Goal: Task Accomplishment & Management: Use online tool/utility

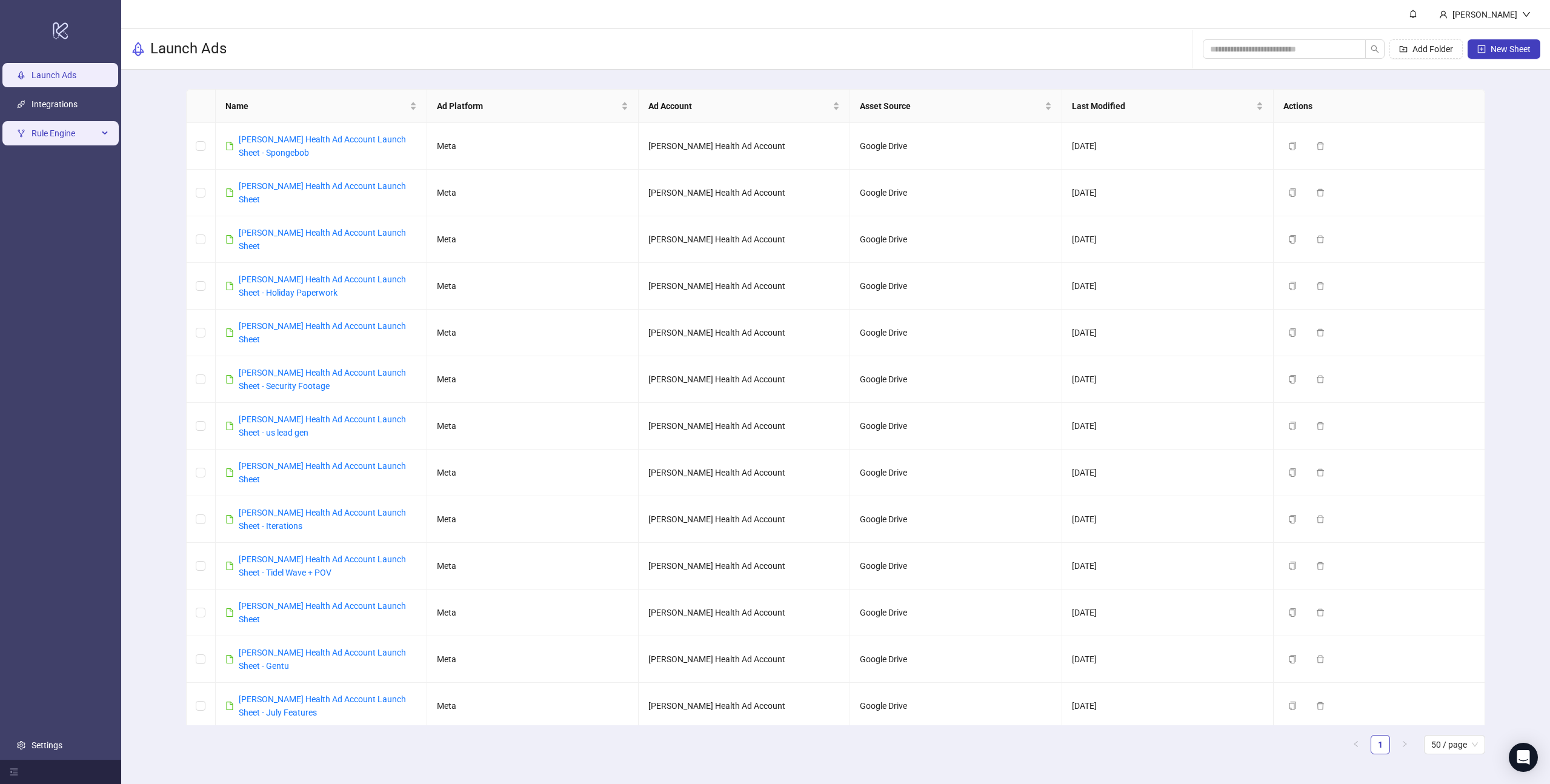
click at [79, 131] on span "Rule Engine" at bounding box center [65, 134] width 67 height 24
click at [52, 164] on link "Rules" at bounding box center [41, 162] width 20 height 10
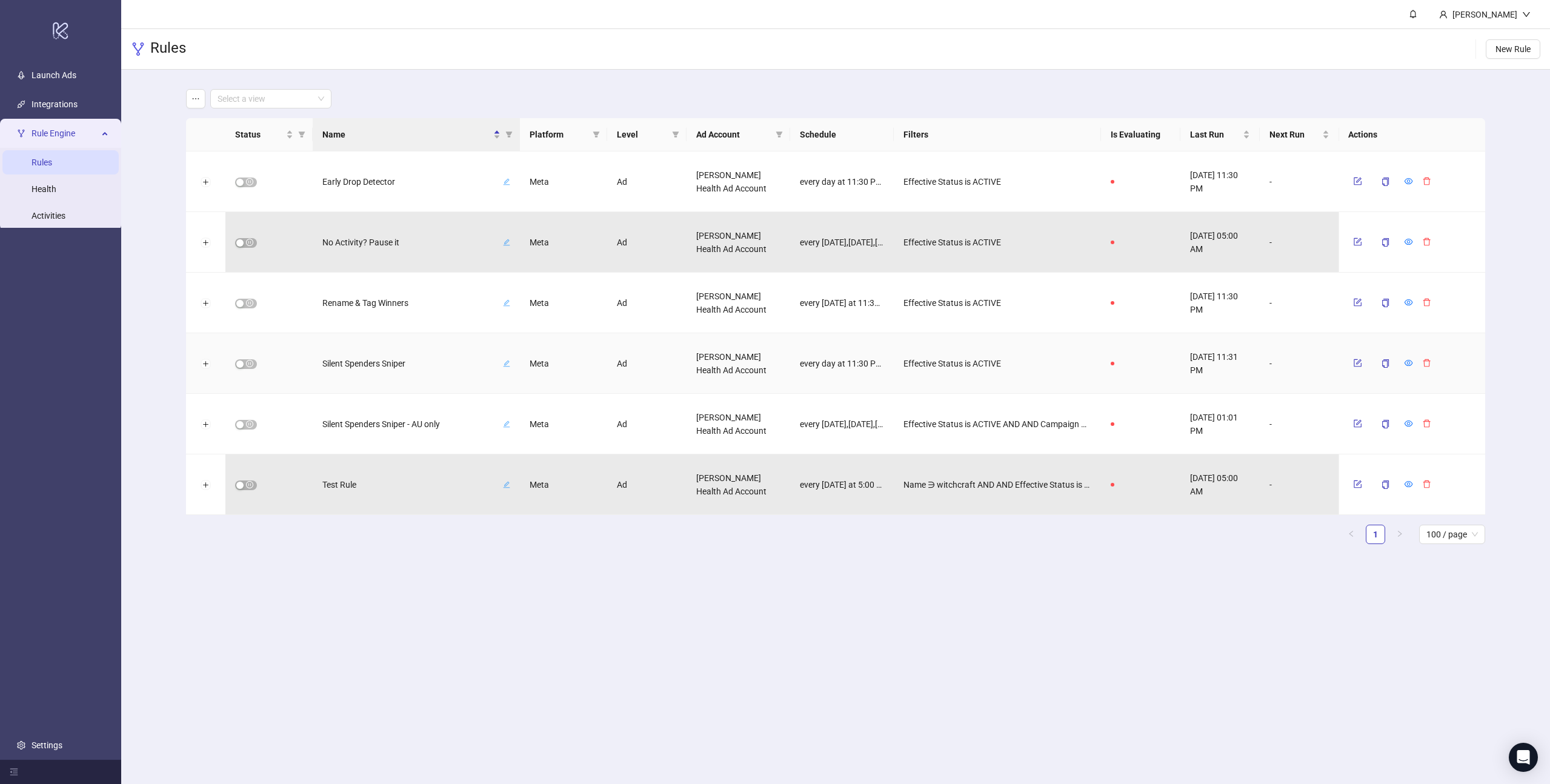
click at [364, 367] on span "Silent Spenders Sniper" at bounding box center [411, 364] width 178 height 14
click at [302, 365] on div at bounding box center [269, 363] width 87 height 61
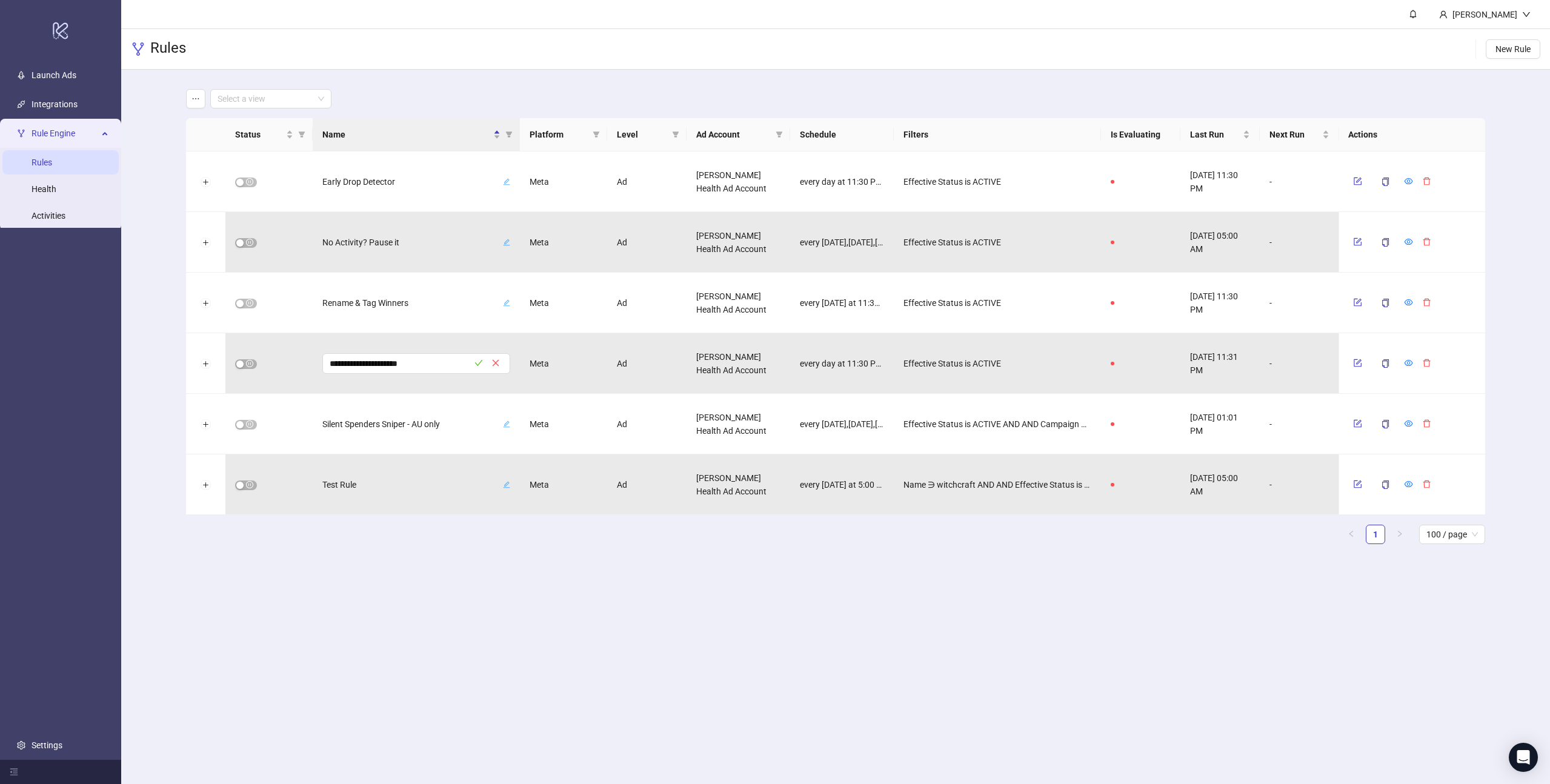
drag, startPoint x: 167, startPoint y: 366, endPoint x: 180, endPoint y: 367, distance: 13.0
click at [167, 366] on div "**********" at bounding box center [836, 321] width 1429 height 503
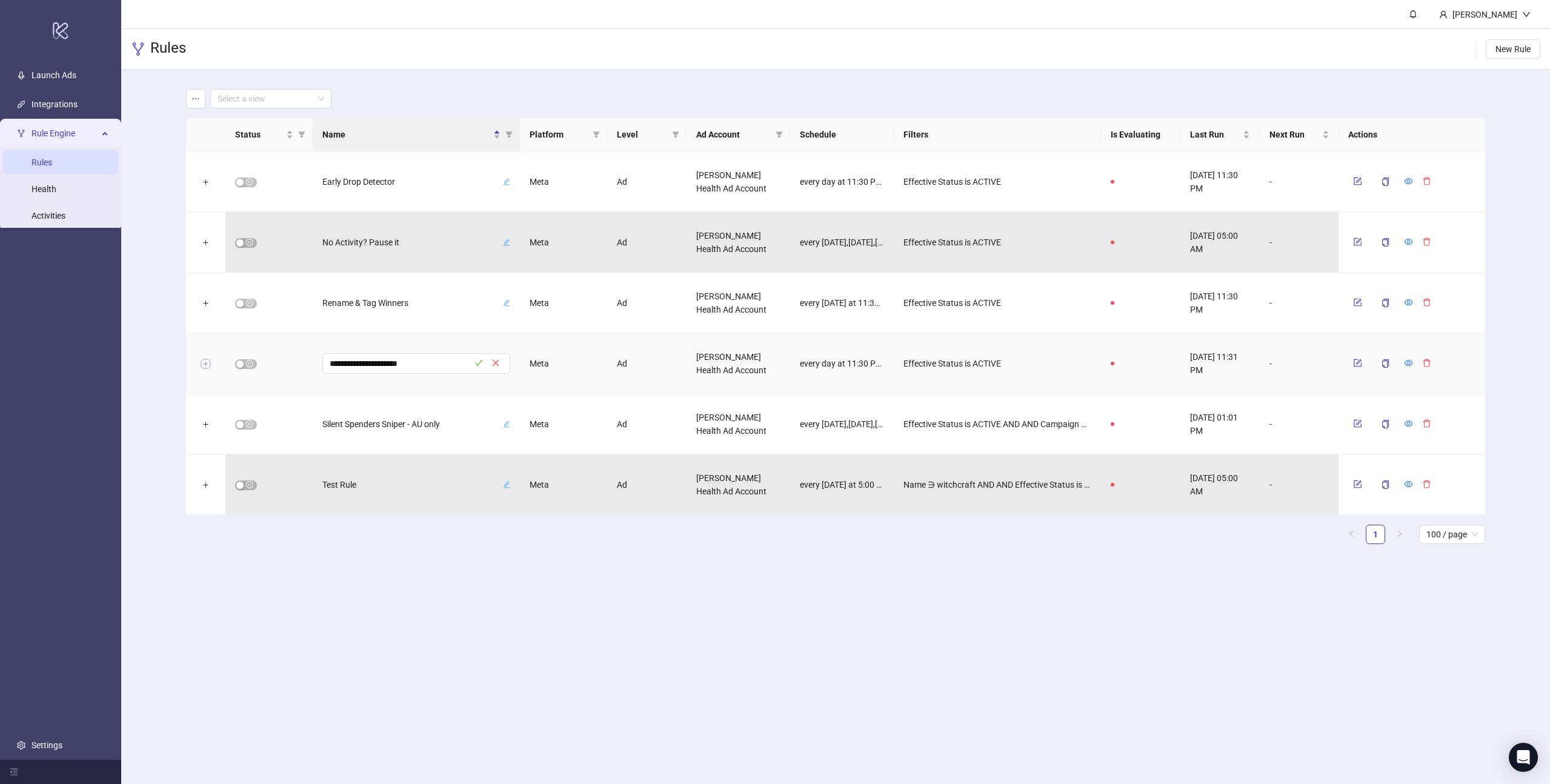
click at [205, 365] on button "Expand row" at bounding box center [205, 364] width 10 height 10
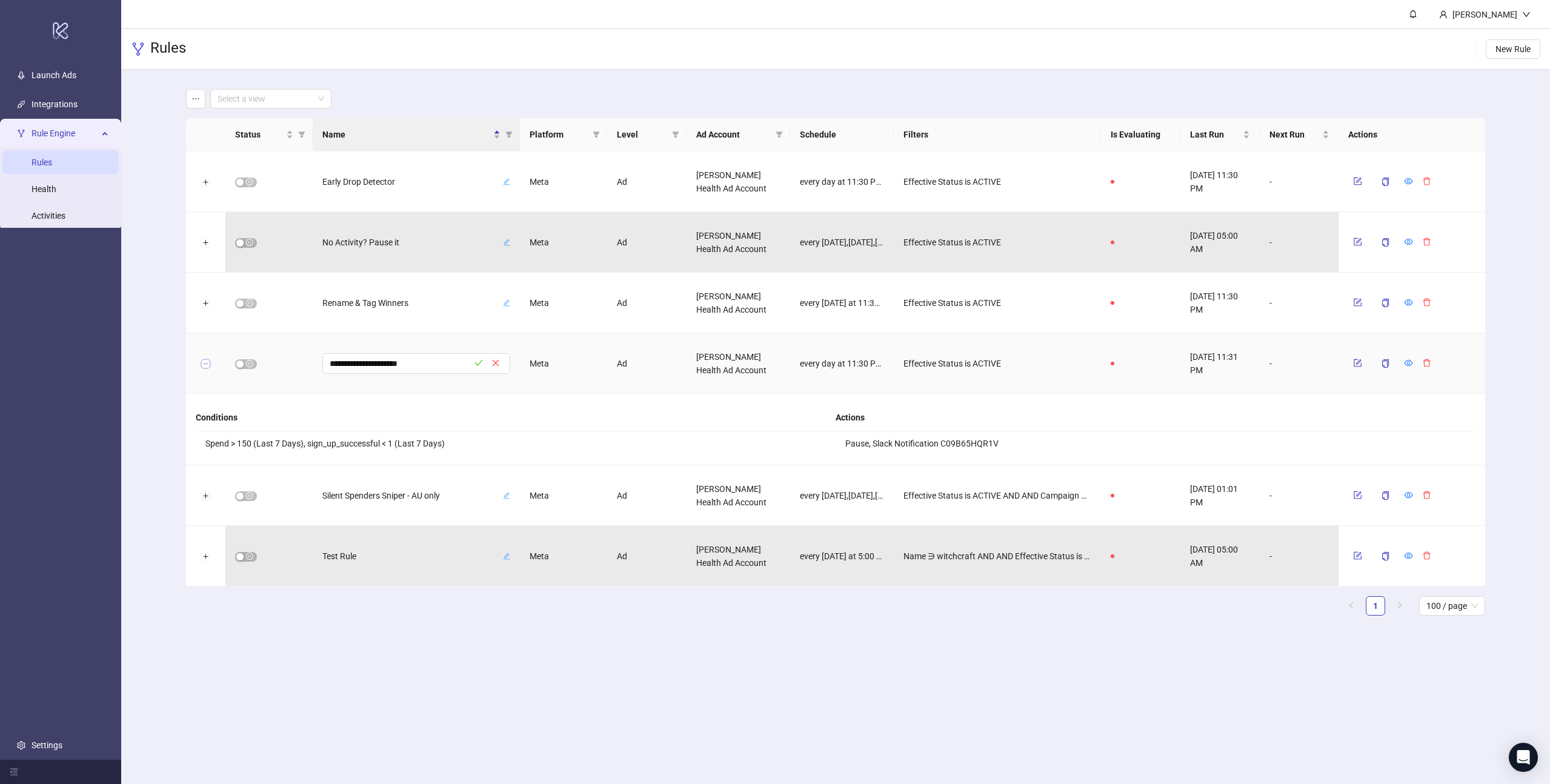
click at [205, 365] on button "Collapse row" at bounding box center [205, 364] width 10 height 10
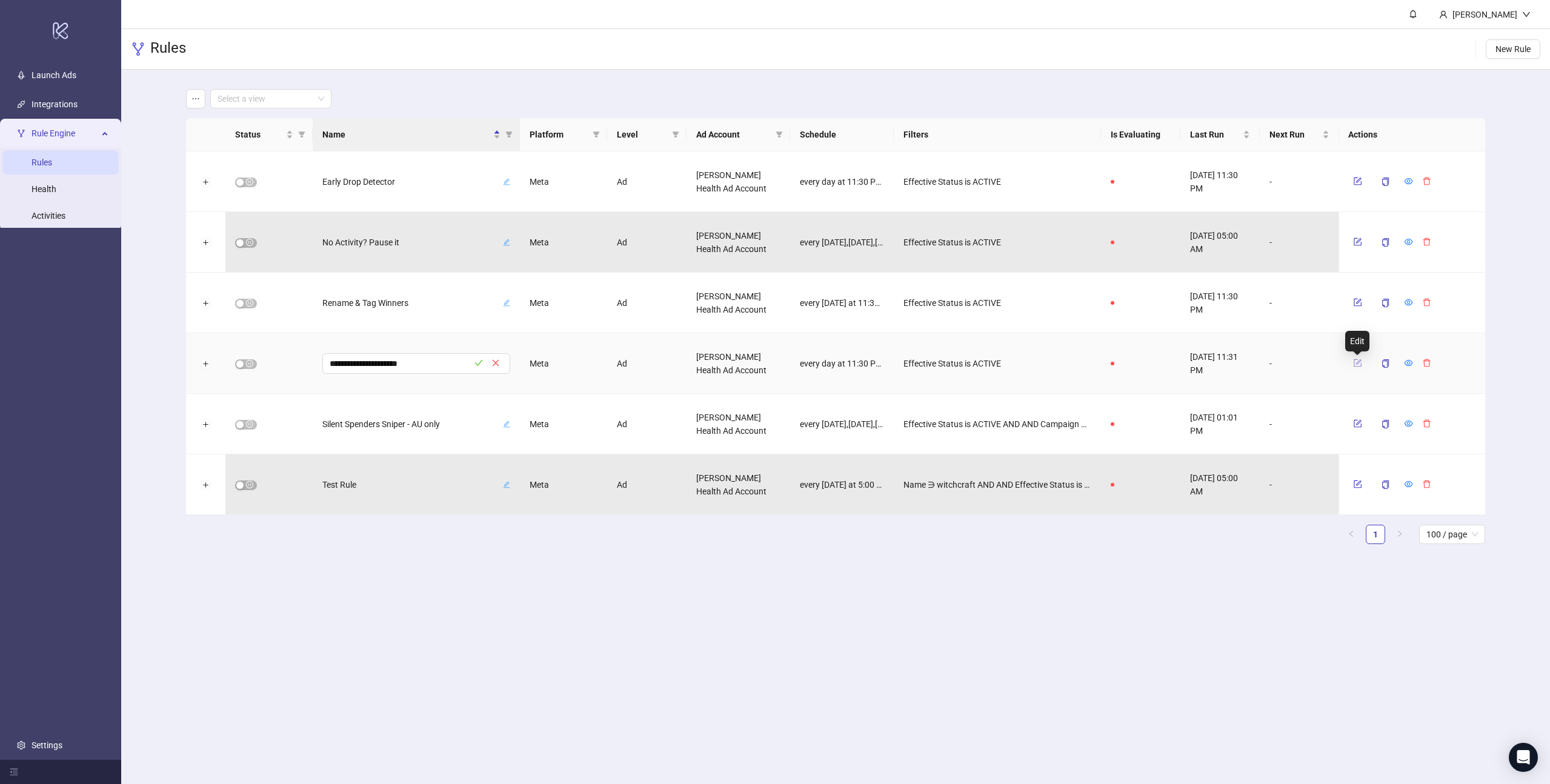
click at [1357, 361] on icon "form" at bounding box center [1357, 362] width 8 height 8
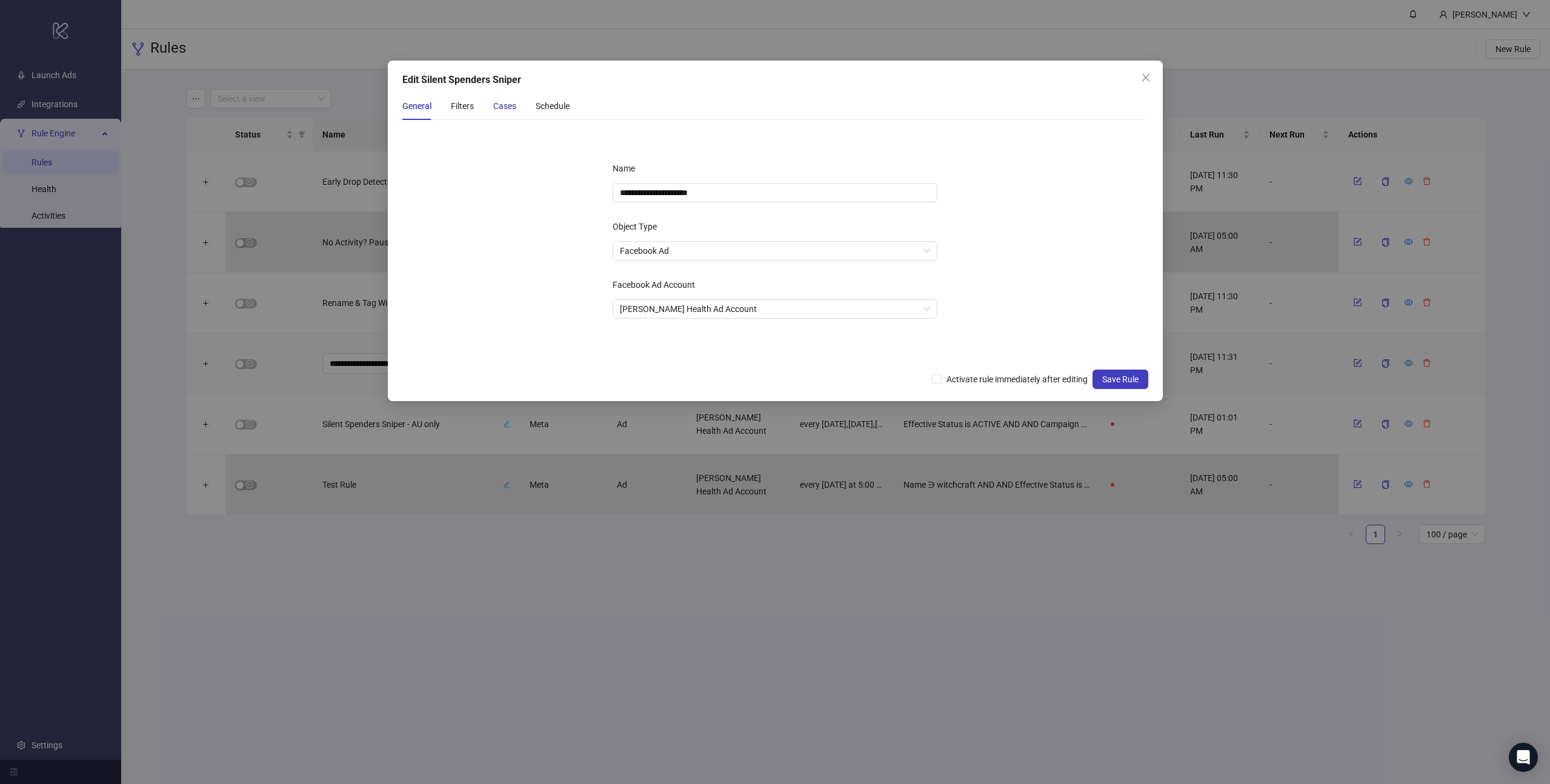
click at [503, 106] on div "Cases" at bounding box center [504, 106] width 23 height 14
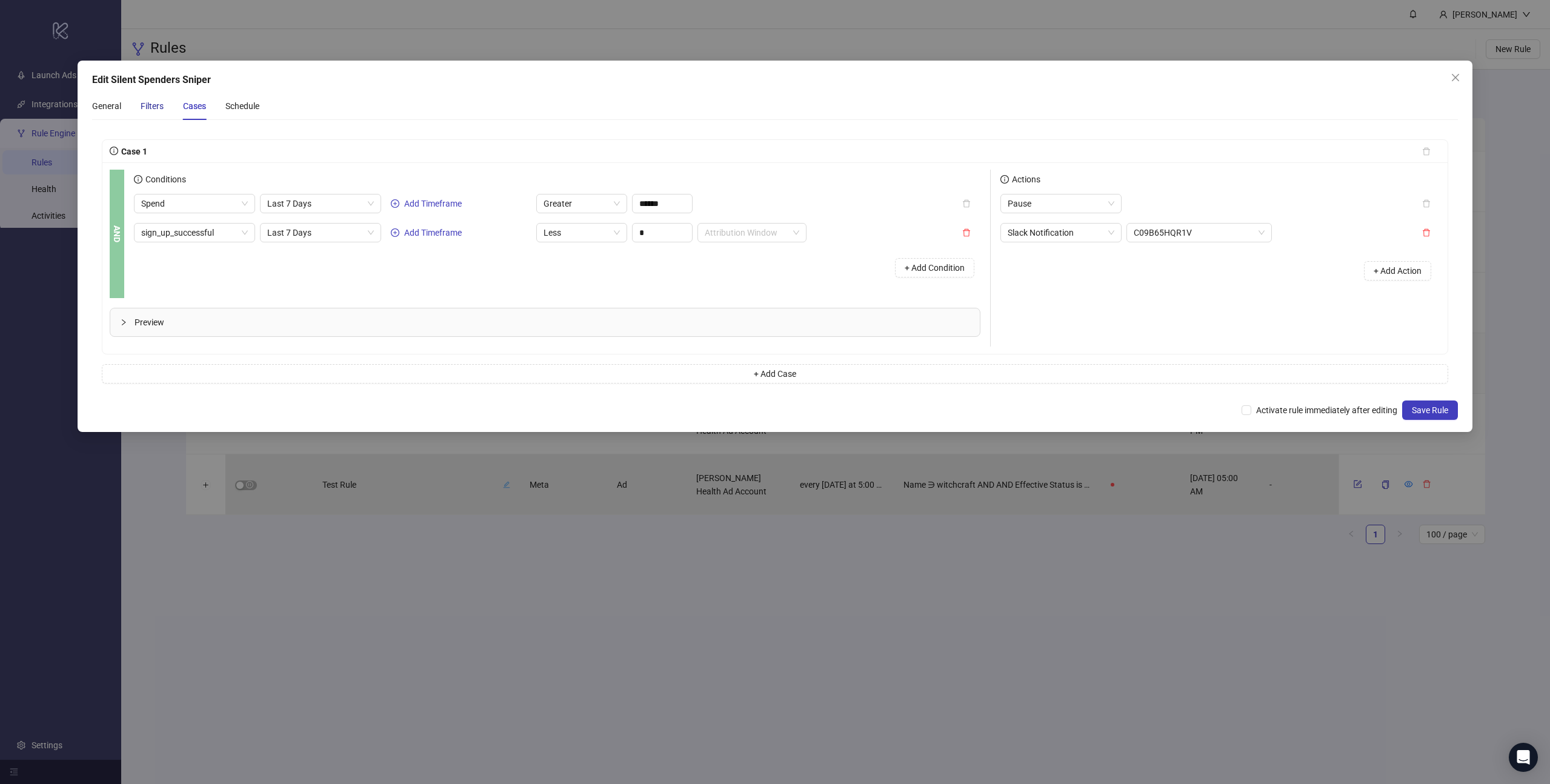
click at [149, 112] on div "Filters" at bounding box center [152, 106] width 23 height 14
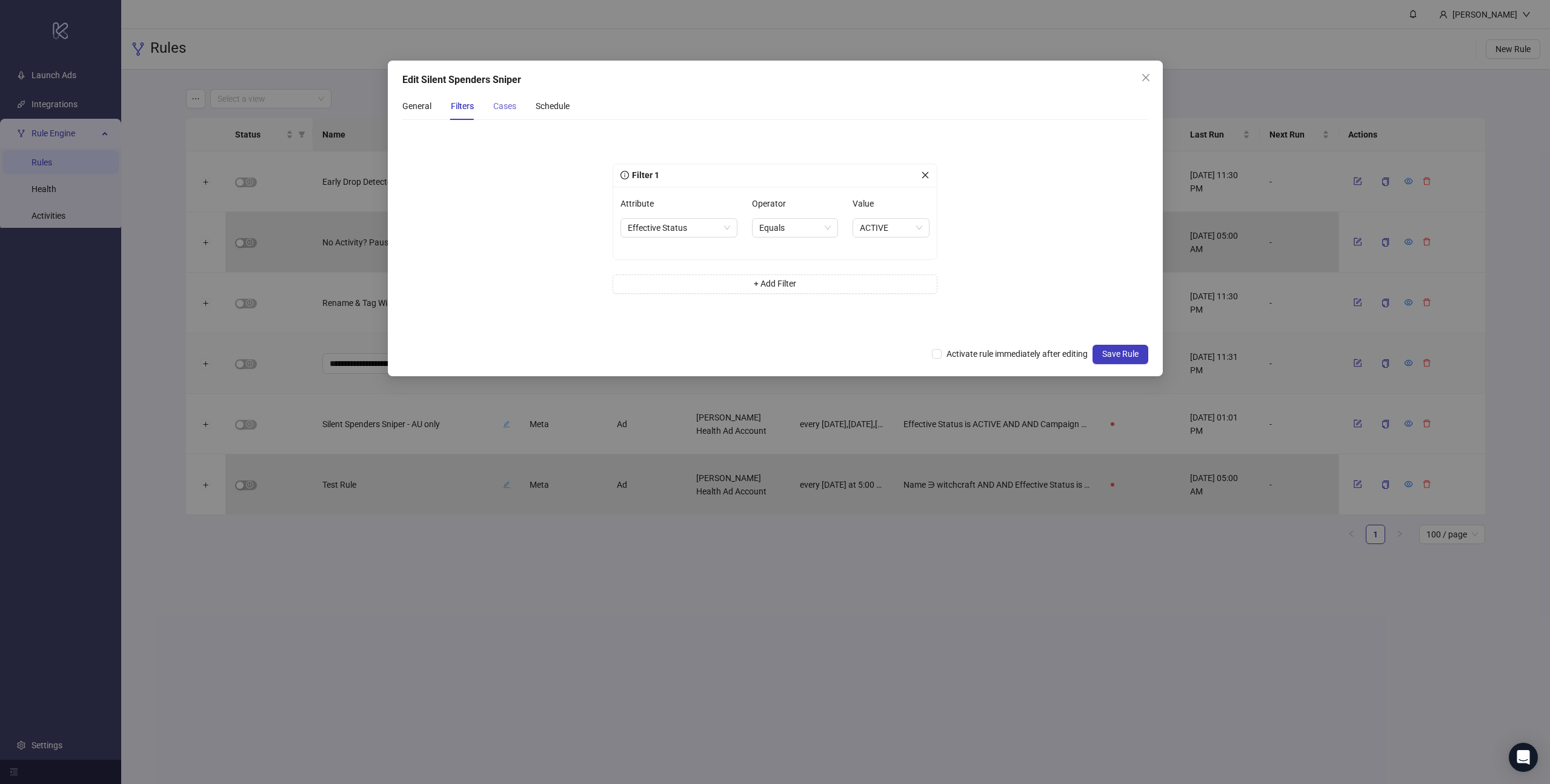
click at [509, 113] on div "Cases" at bounding box center [504, 106] width 23 height 28
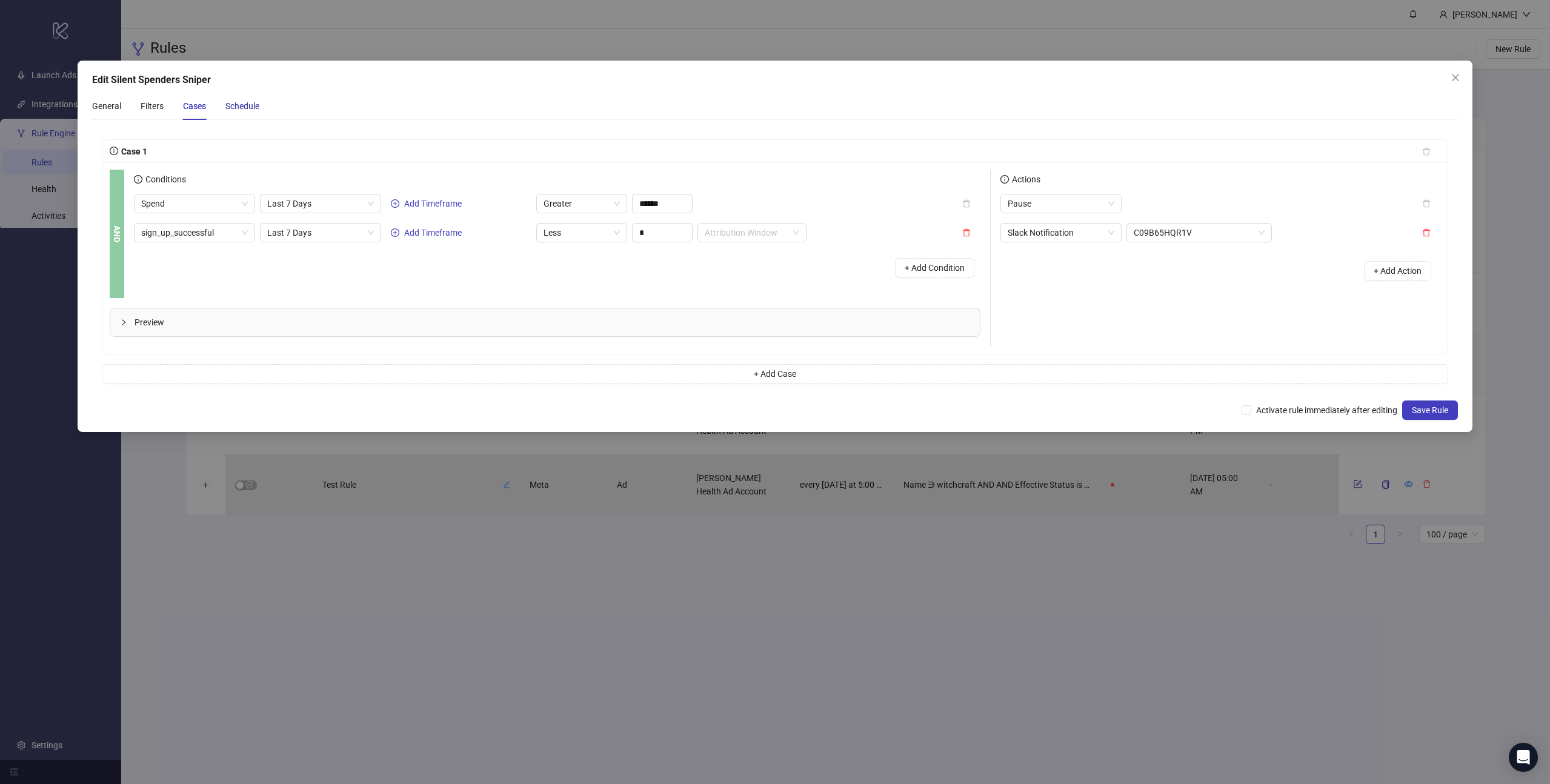
click at [242, 106] on div "Schedule" at bounding box center [242, 106] width 34 height 14
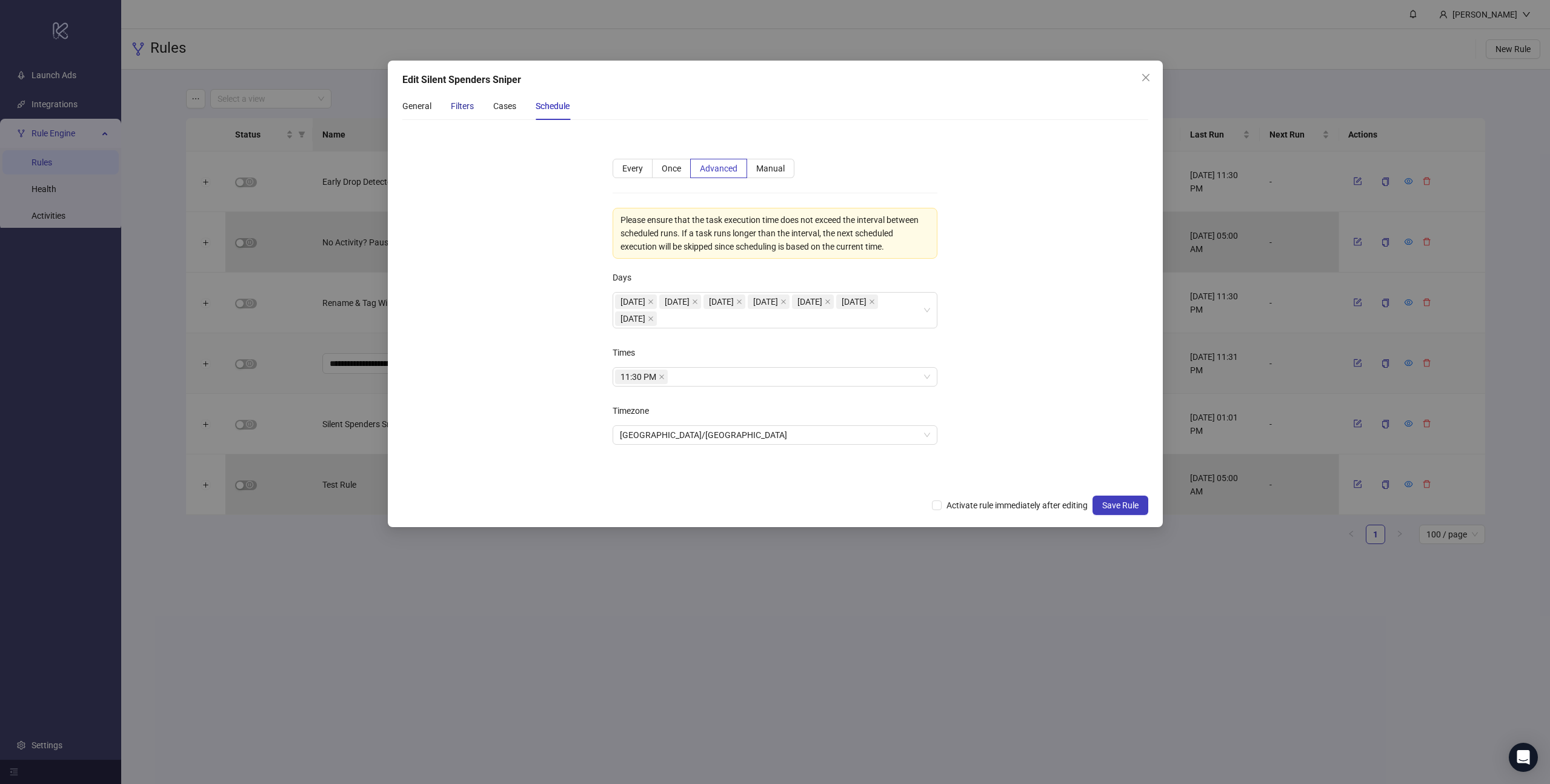
click at [472, 106] on div "Filters" at bounding box center [462, 106] width 23 height 14
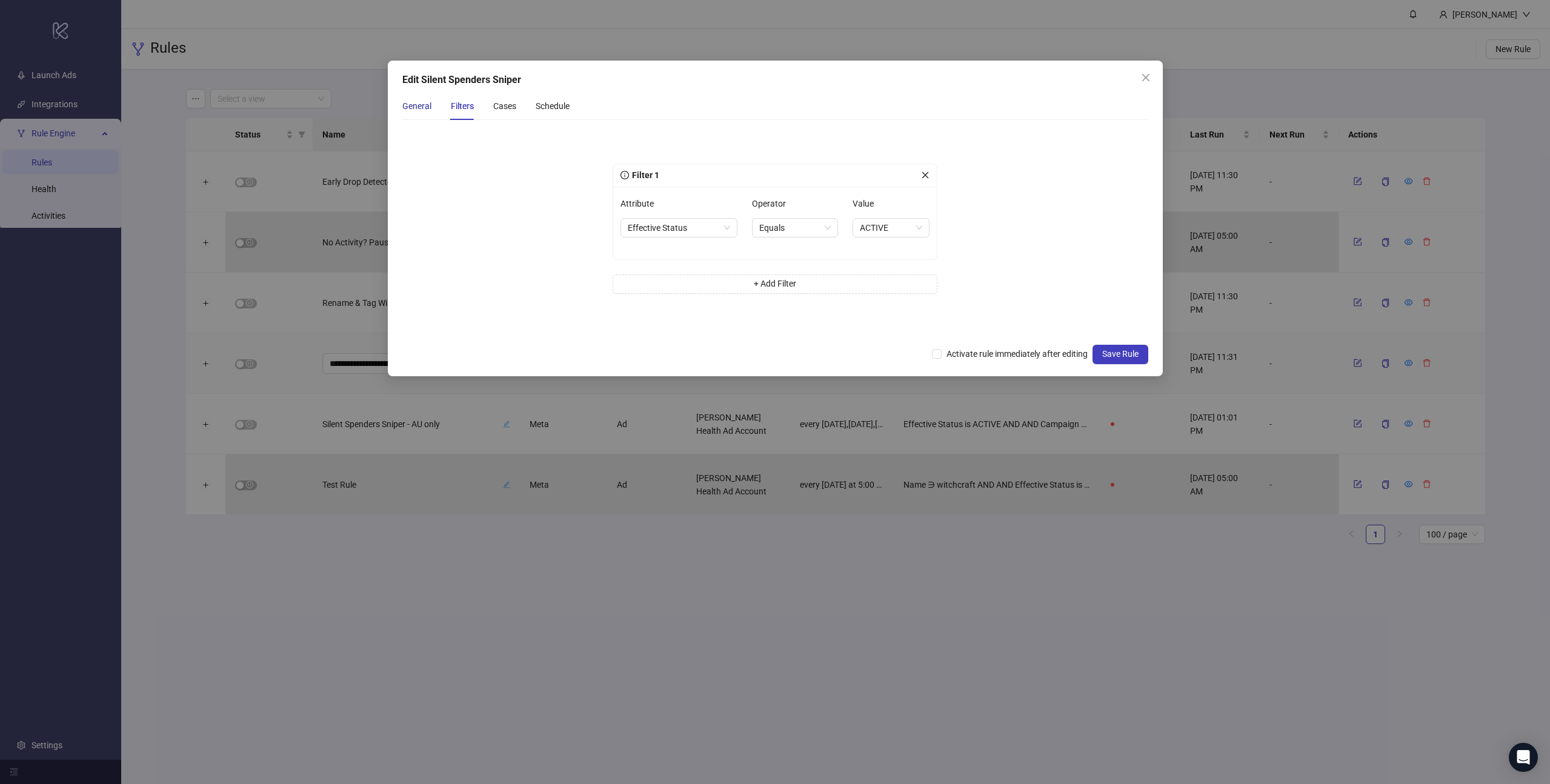
click at [424, 110] on div "General" at bounding box center [416, 106] width 29 height 14
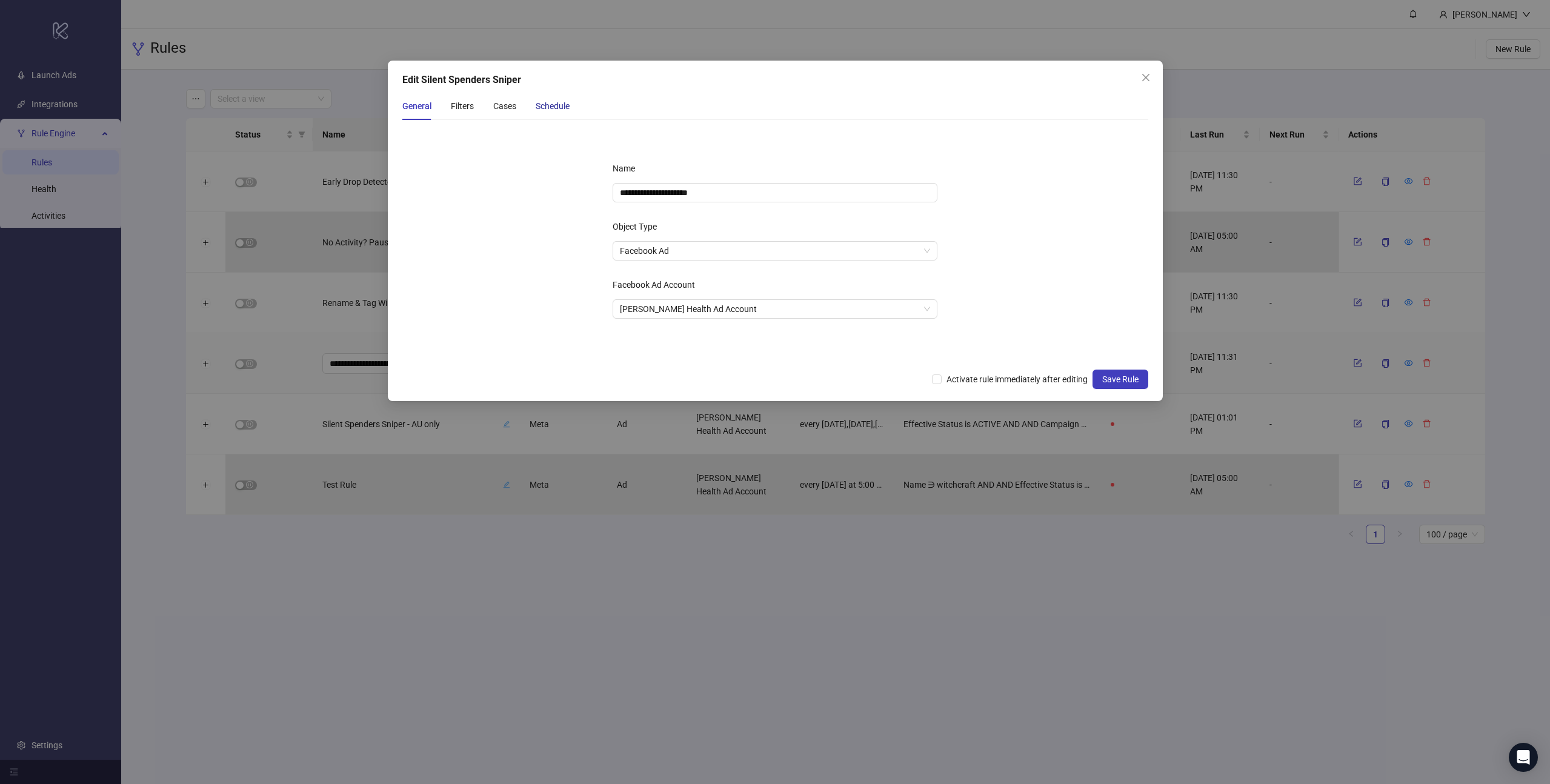
click at [551, 109] on div "Schedule" at bounding box center [552, 106] width 34 height 14
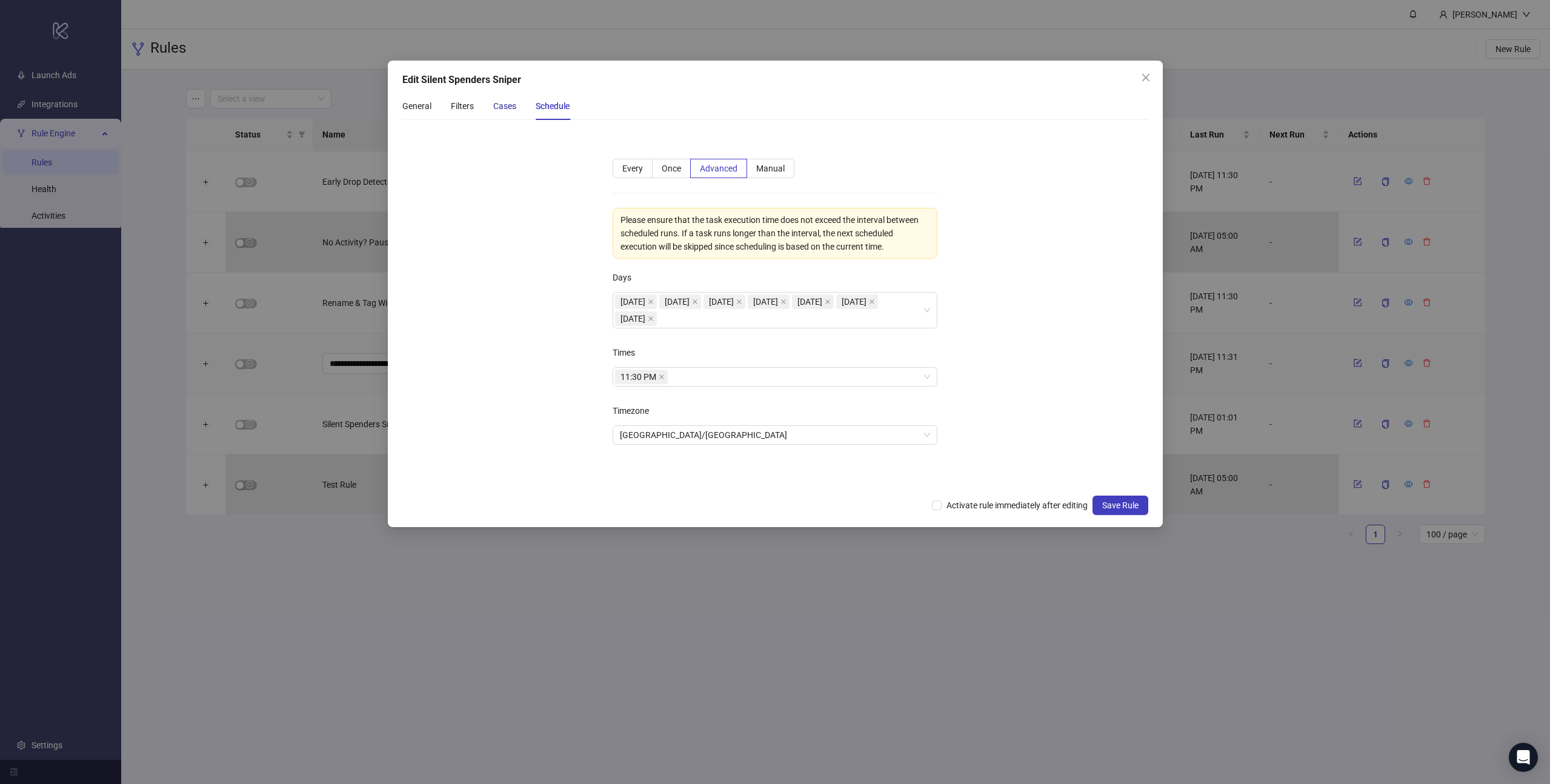
click at [509, 108] on div "Cases" at bounding box center [504, 106] width 23 height 14
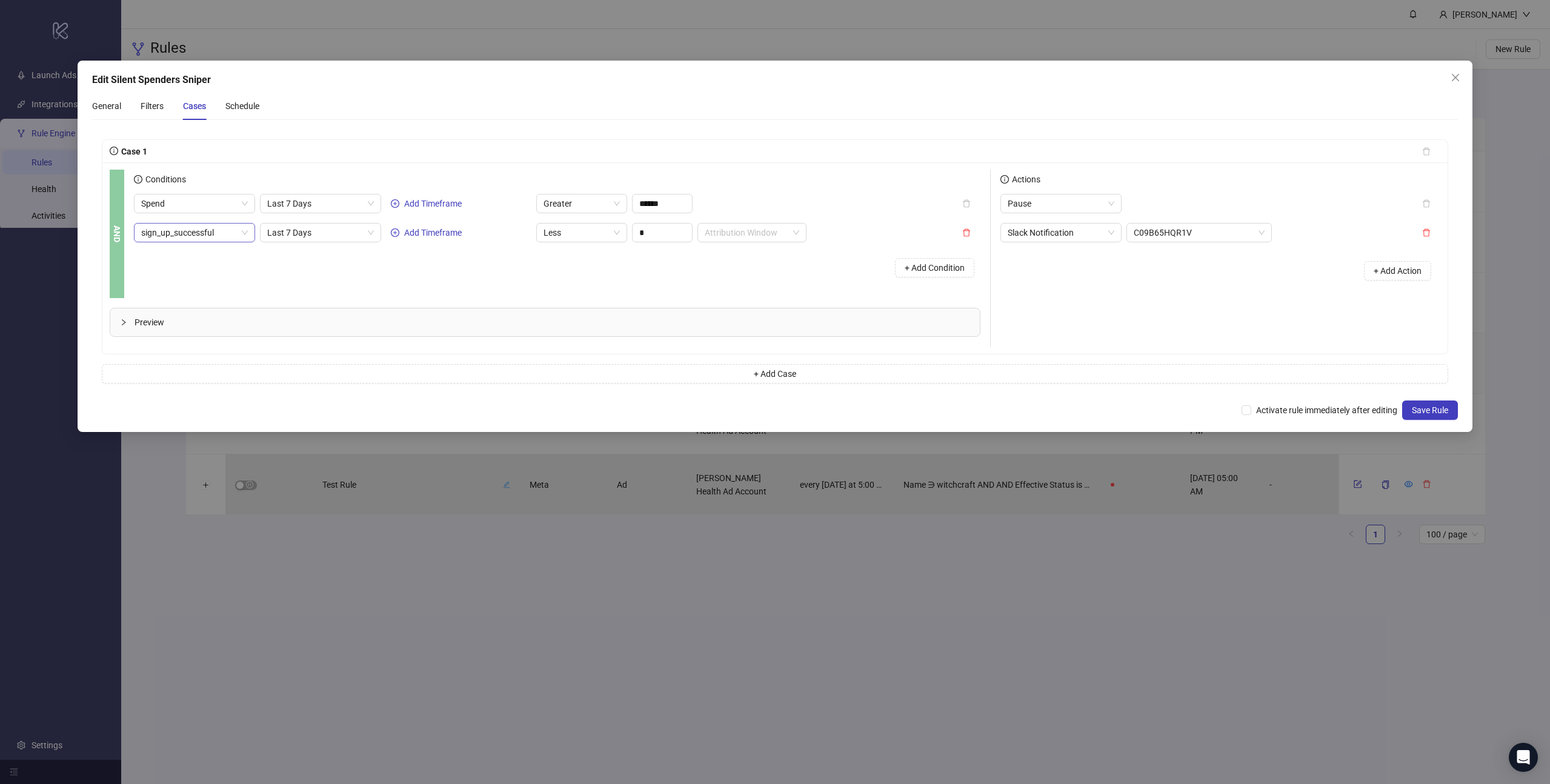
click at [209, 239] on span "sign_up_successful" at bounding box center [194, 233] width 107 height 18
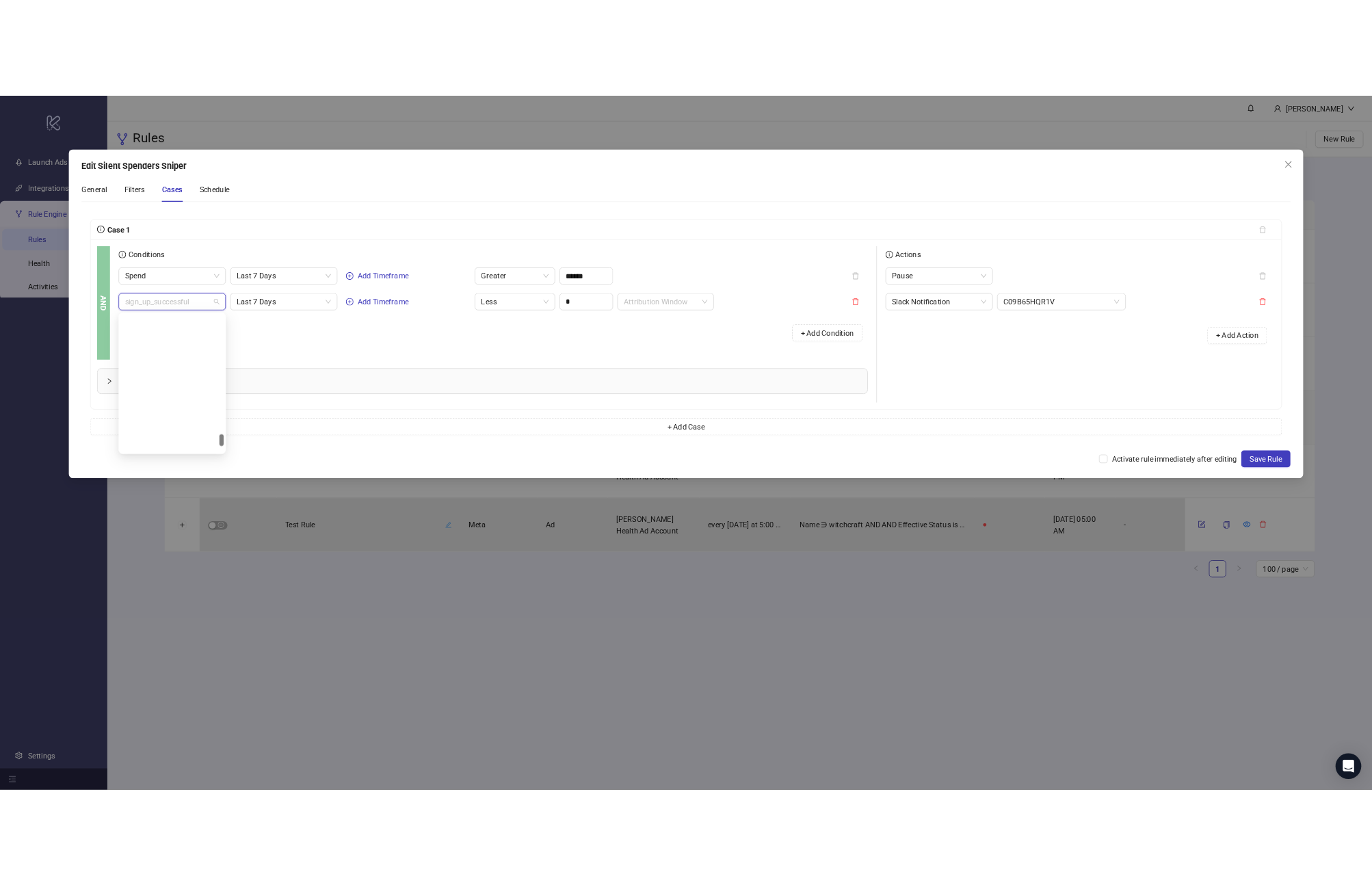
scroll to position [1729, 0]
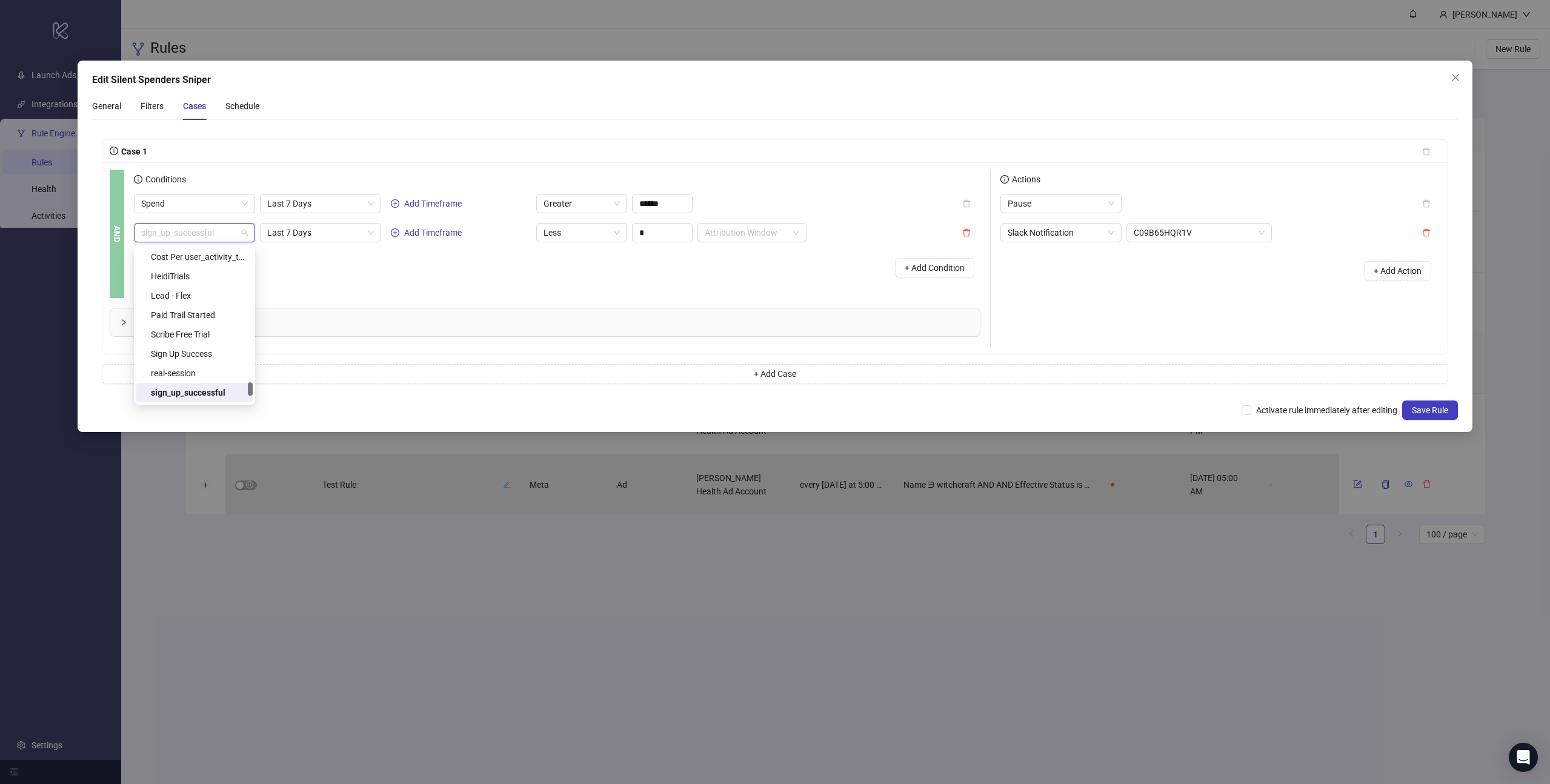
click at [209, 239] on span "sign_up_successful" at bounding box center [194, 233] width 107 height 18
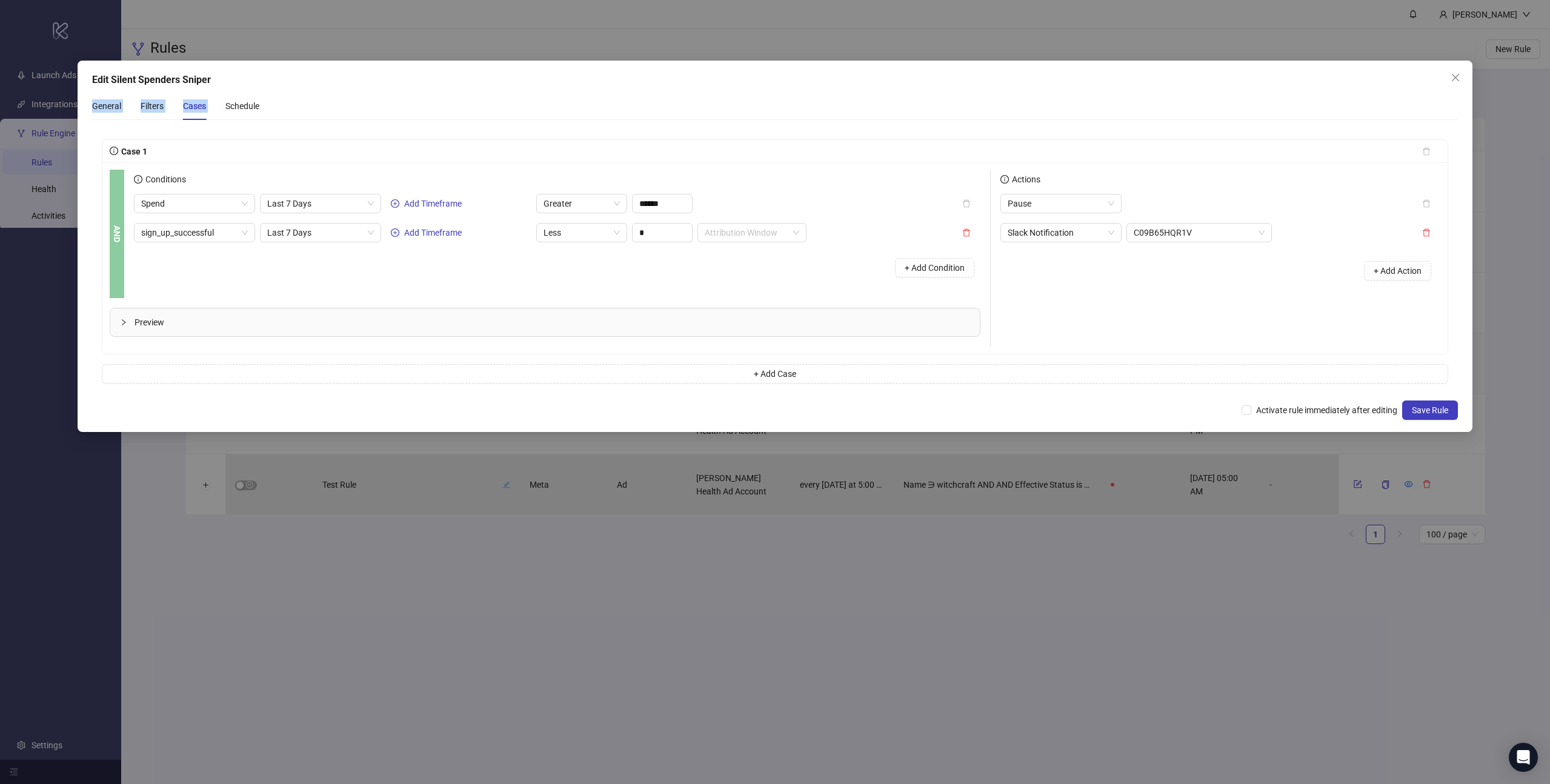
drag, startPoint x: 464, startPoint y: 78, endPoint x: 466, endPoint y: 90, distance: 12.2
click at [466, 90] on div "Edit Silent Spenders Sniper General Filters Cases Schedule Case 1 AND Condition…" at bounding box center [774, 246] width 1395 height 371
click at [580, 83] on div "Edit Silent Spenders Sniper" at bounding box center [775, 80] width 1366 height 14
drag, startPoint x: 1001, startPoint y: 83, endPoint x: 1370, endPoint y: 87, distance: 369.0
click at [1001, 83] on div "Edit Silent Spenders Sniper" at bounding box center [775, 80] width 1366 height 14
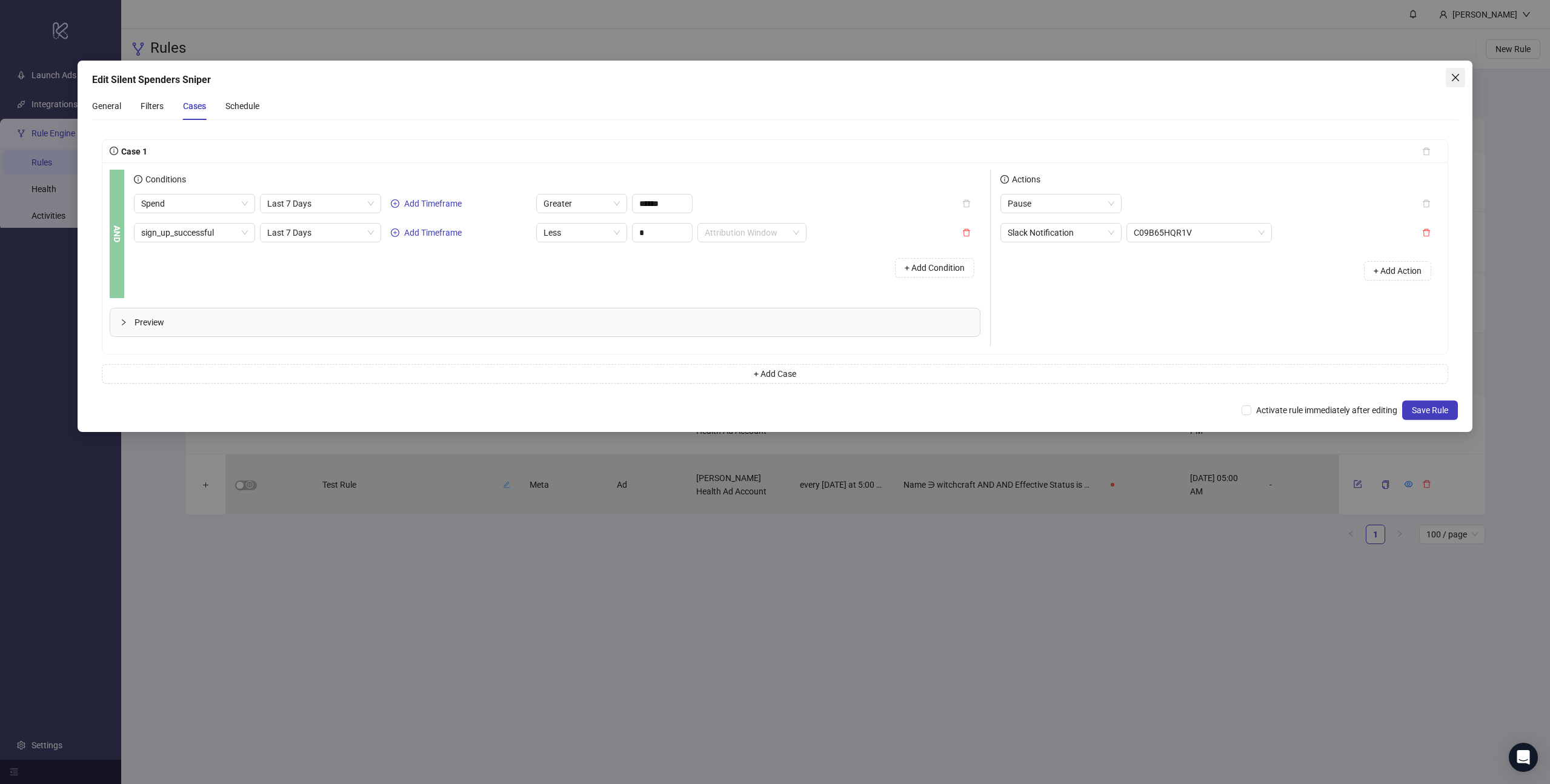
click at [1455, 79] on icon "close" at bounding box center [1455, 77] width 10 height 10
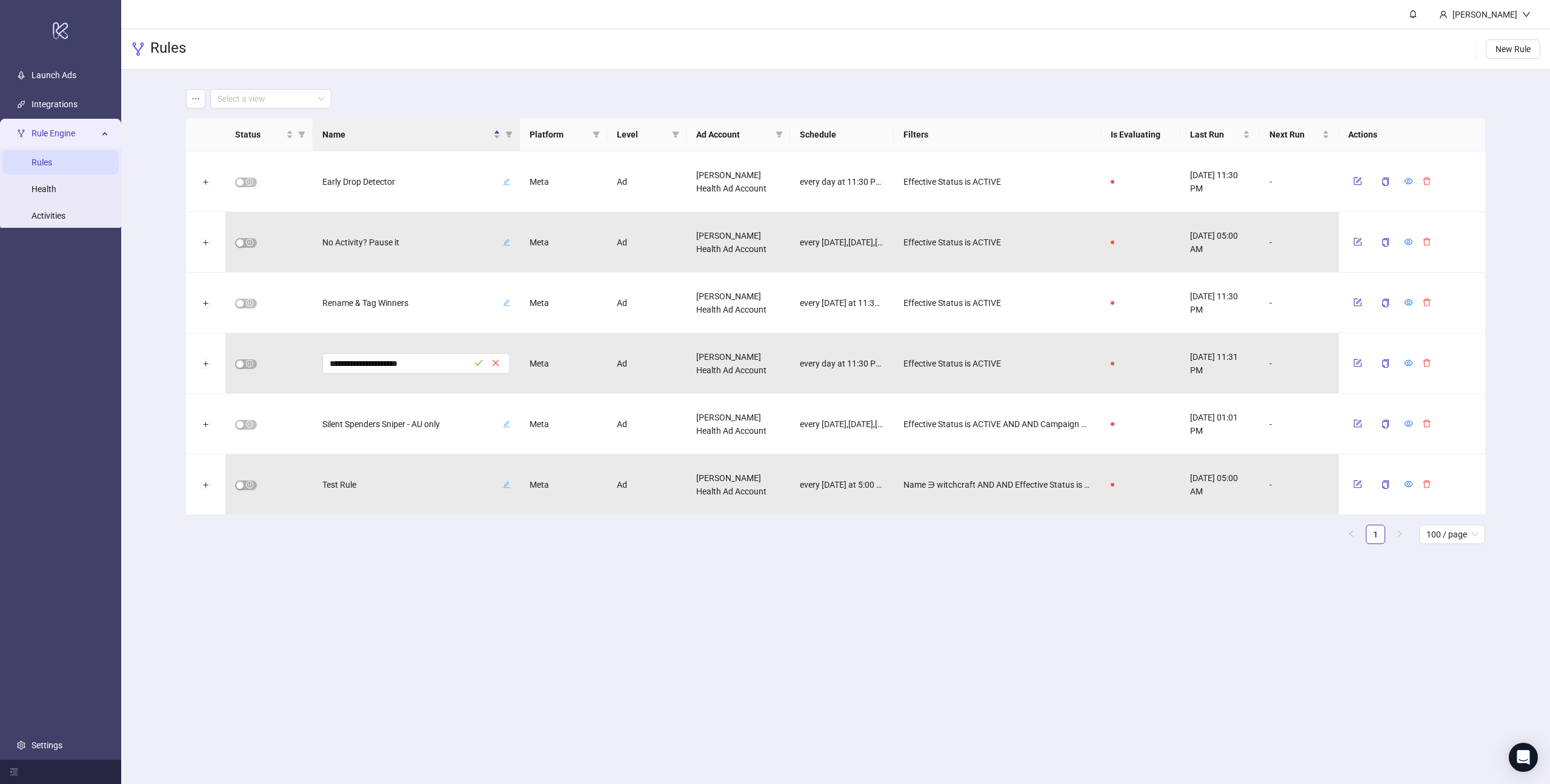
click at [411, 578] on main "**********" at bounding box center [836, 392] width 1429 height 784
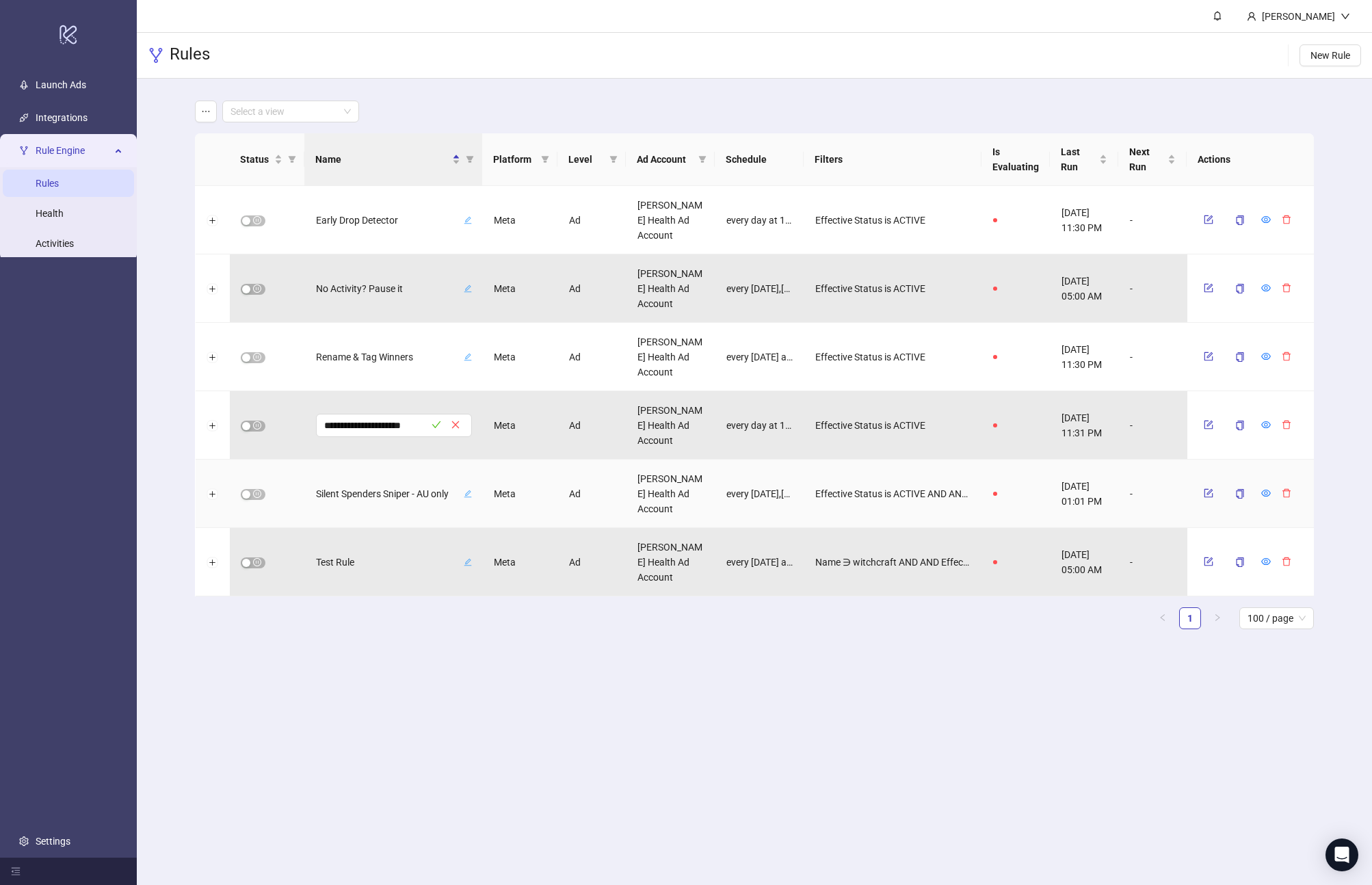
click at [430, 498] on span "Silent Spenders Sniper - AU only" at bounding box center [388, 494] width 145 height 15
click at [1211, 493] on icon "form" at bounding box center [1209, 493] width 9 height 9
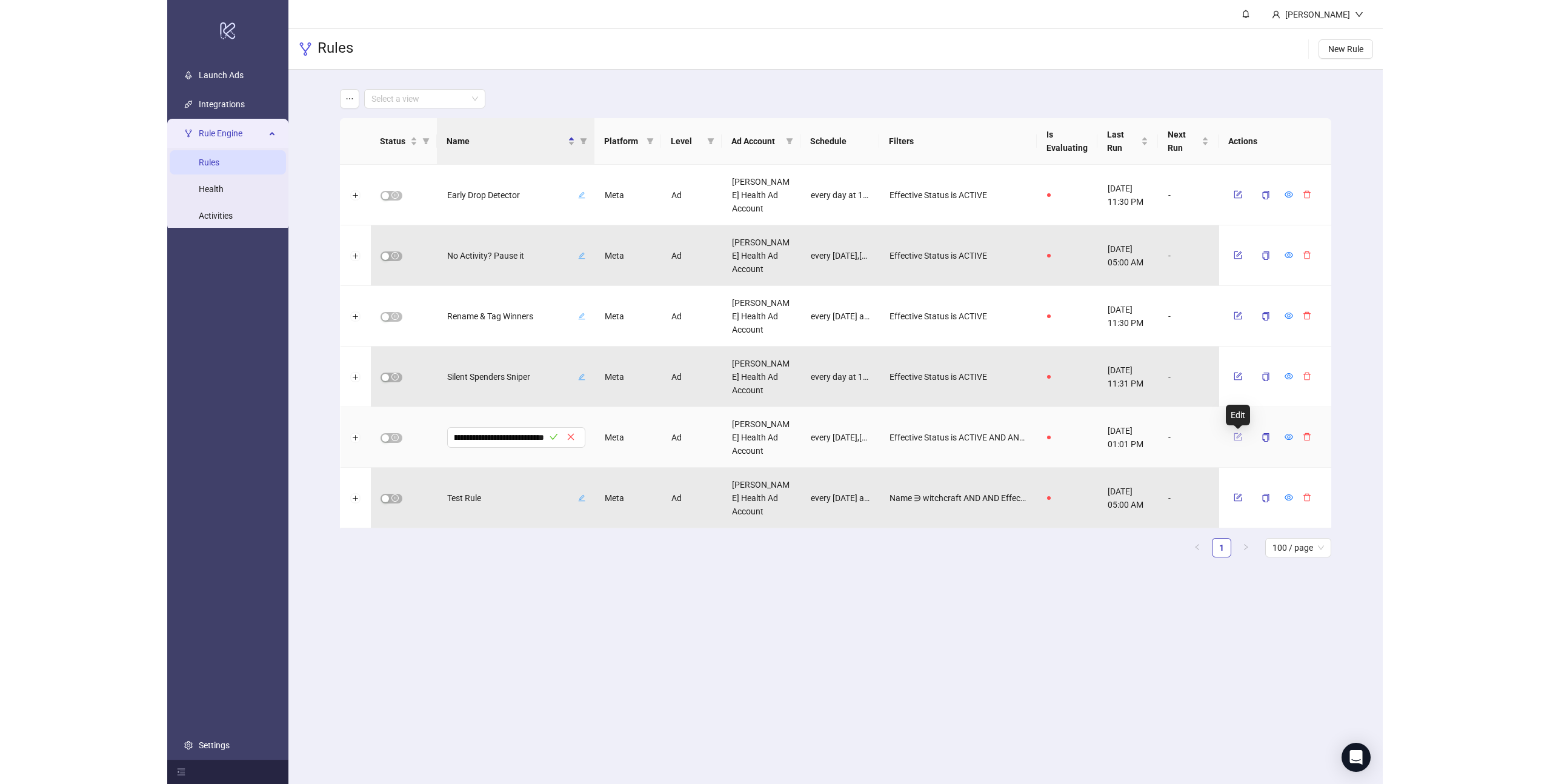
scroll to position [0, 0]
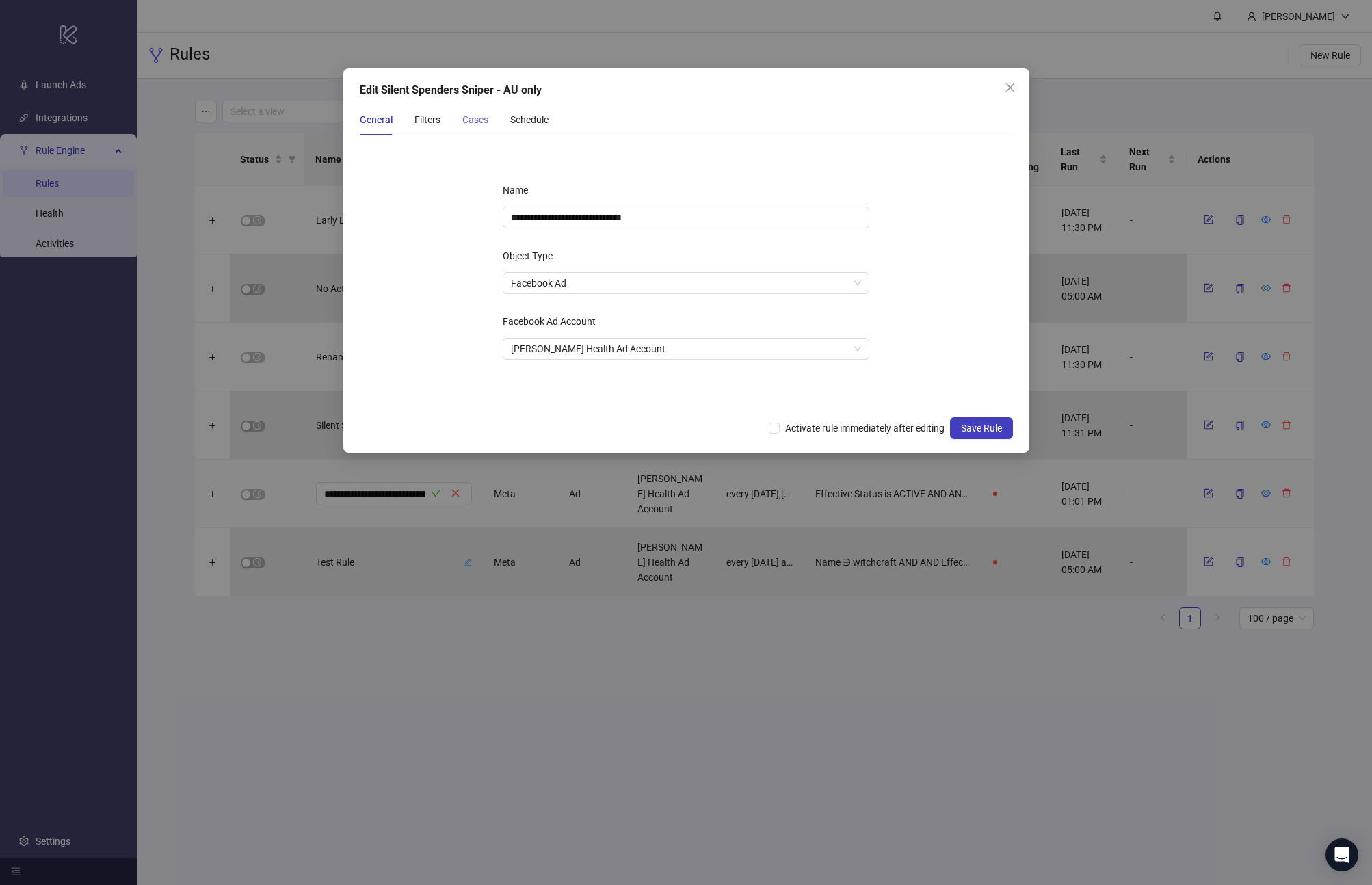
click at [479, 129] on div "Cases" at bounding box center [475, 119] width 26 height 31
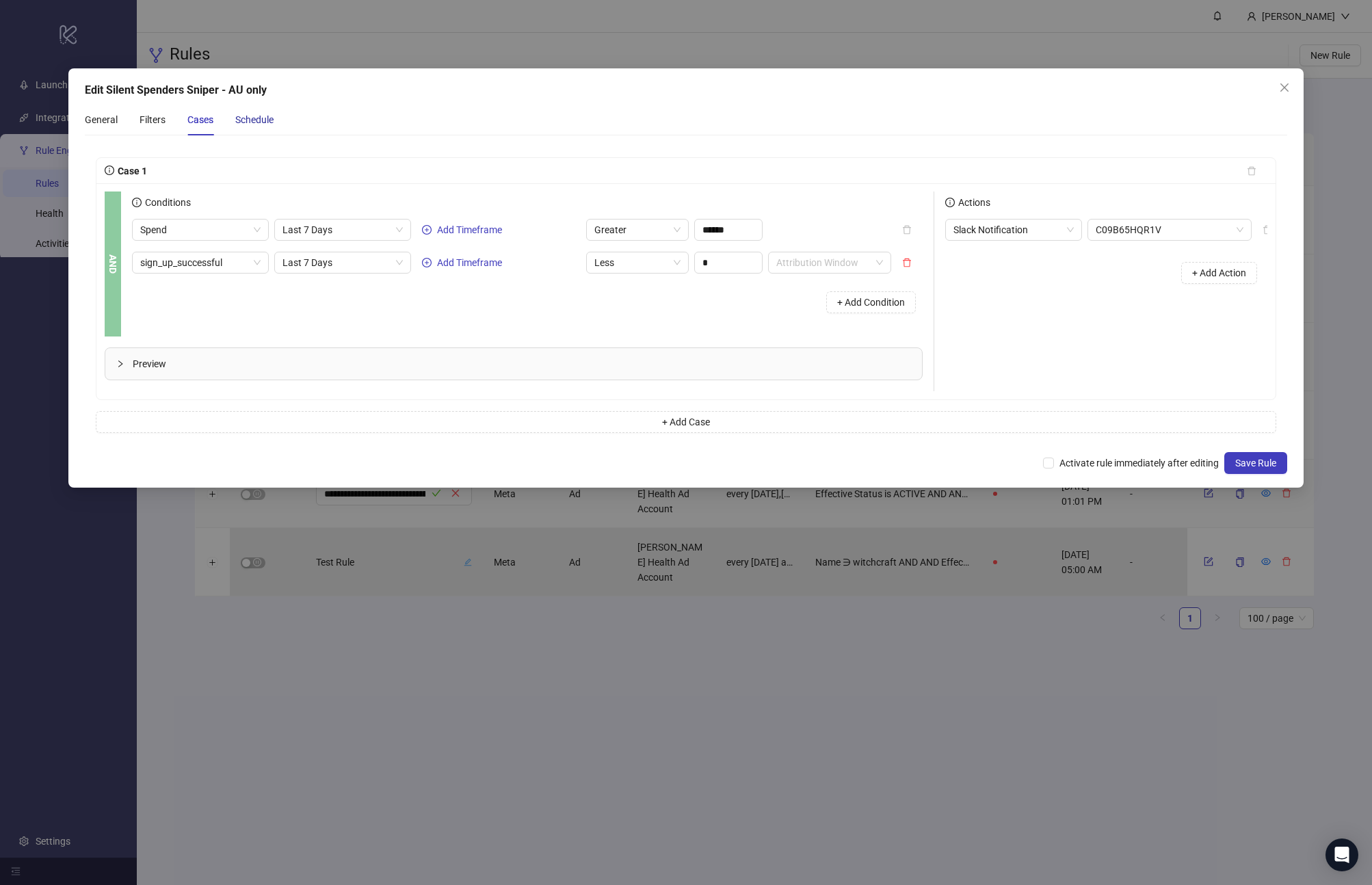
click at [241, 119] on div "Schedule" at bounding box center [254, 119] width 38 height 15
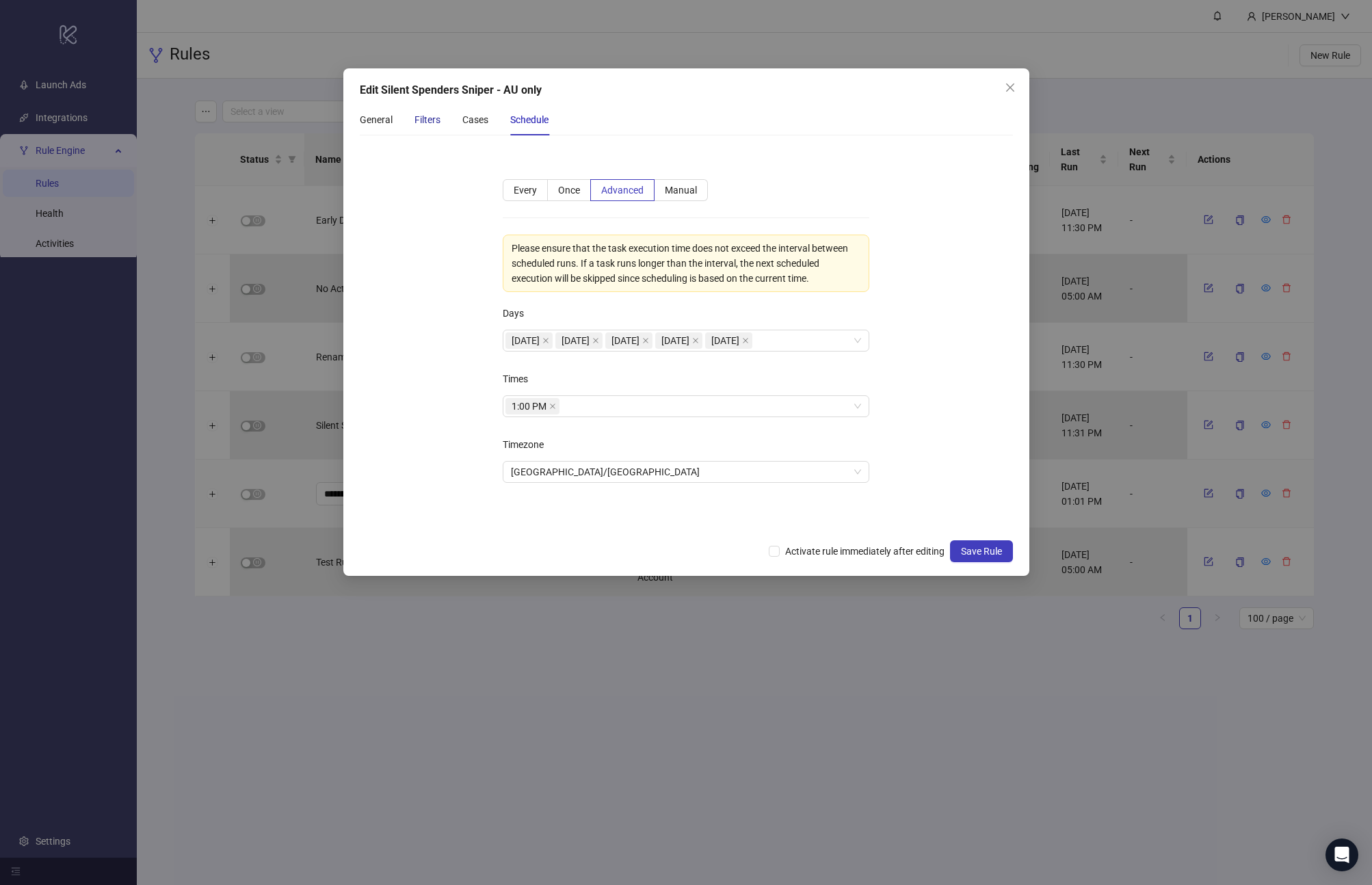
click at [430, 115] on div "Filters" at bounding box center [427, 119] width 26 height 15
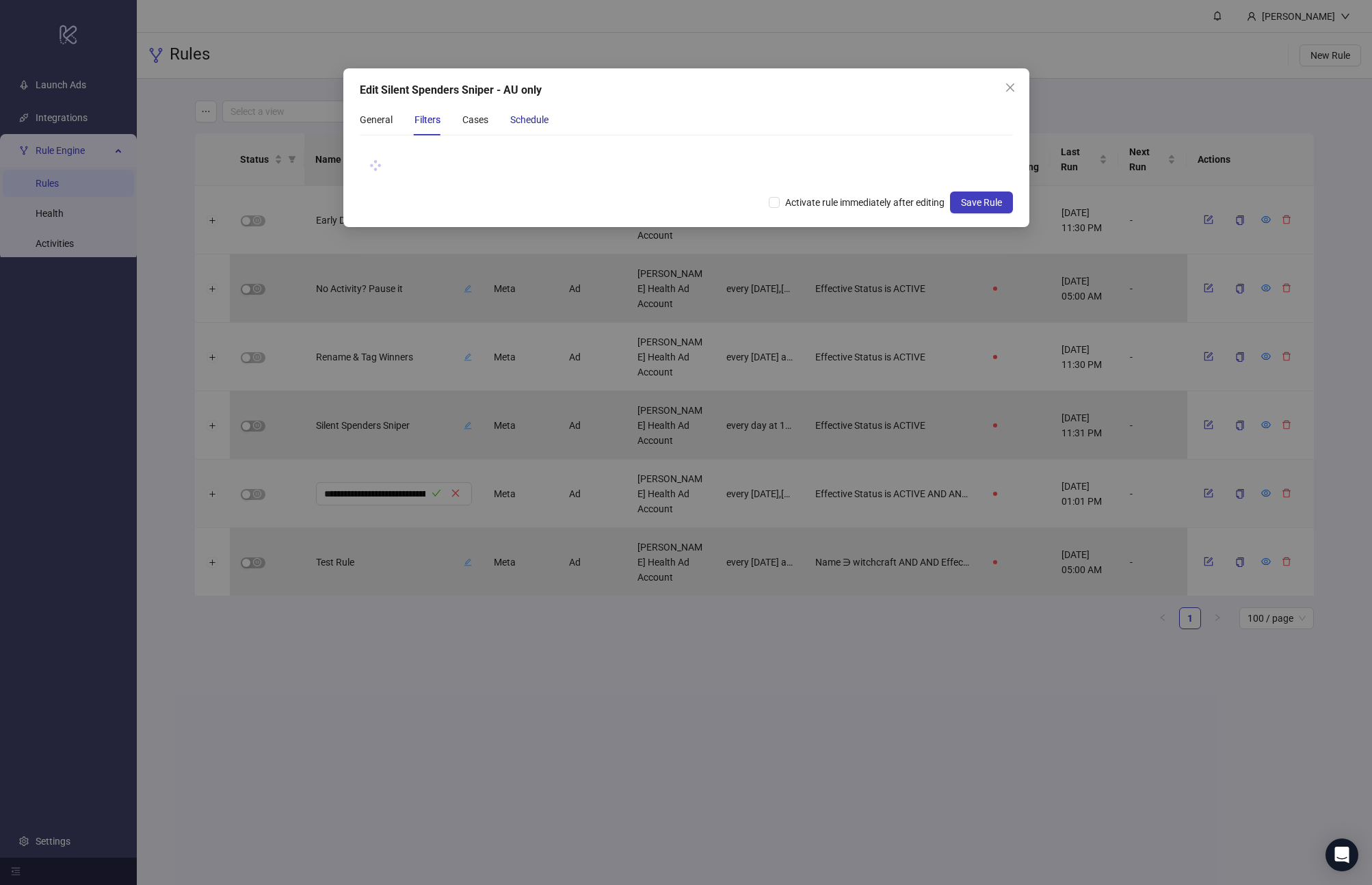
click at [522, 114] on div "Schedule" at bounding box center [529, 119] width 38 height 15
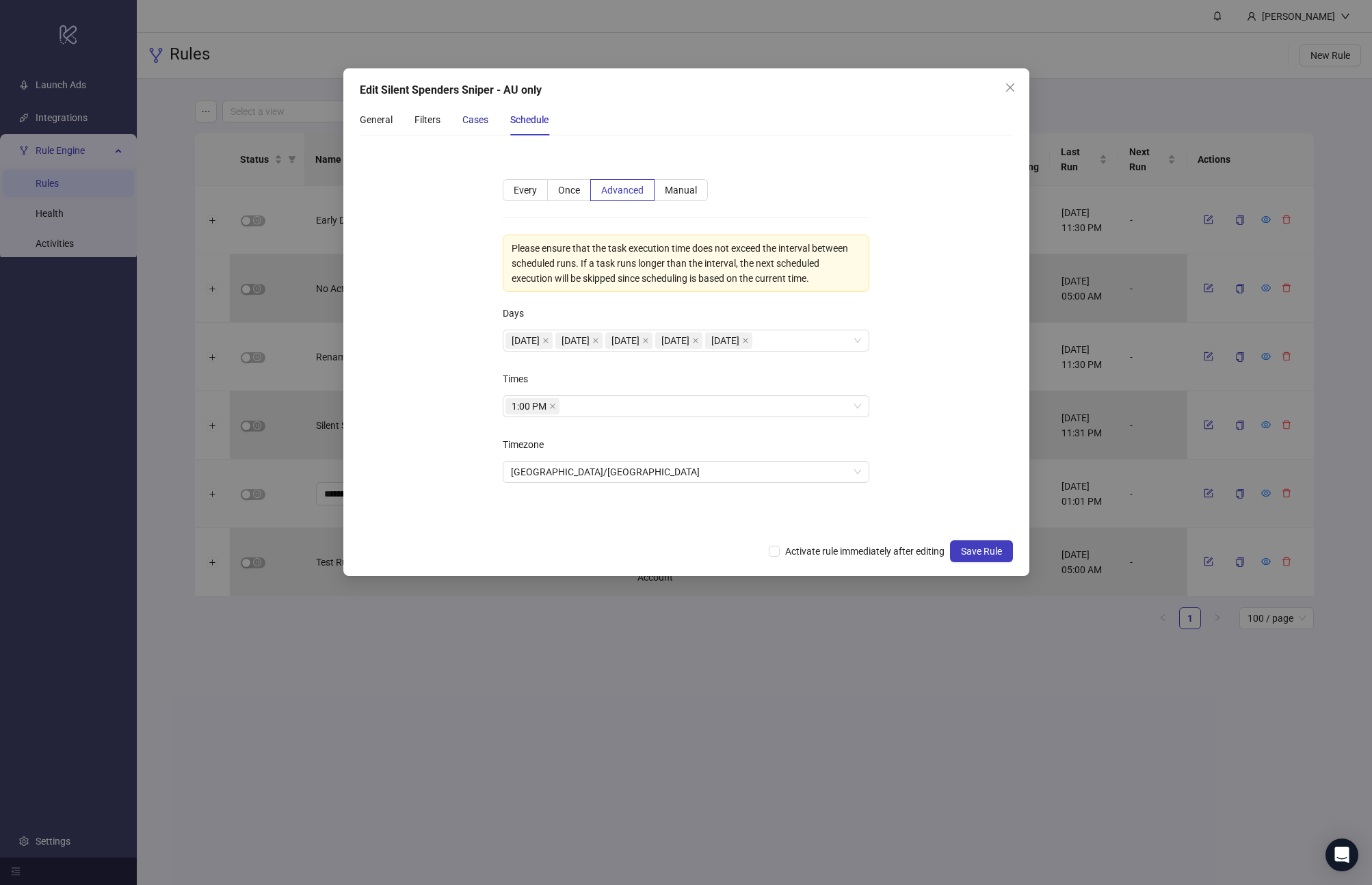
click at [473, 116] on div "Cases" at bounding box center [475, 119] width 26 height 15
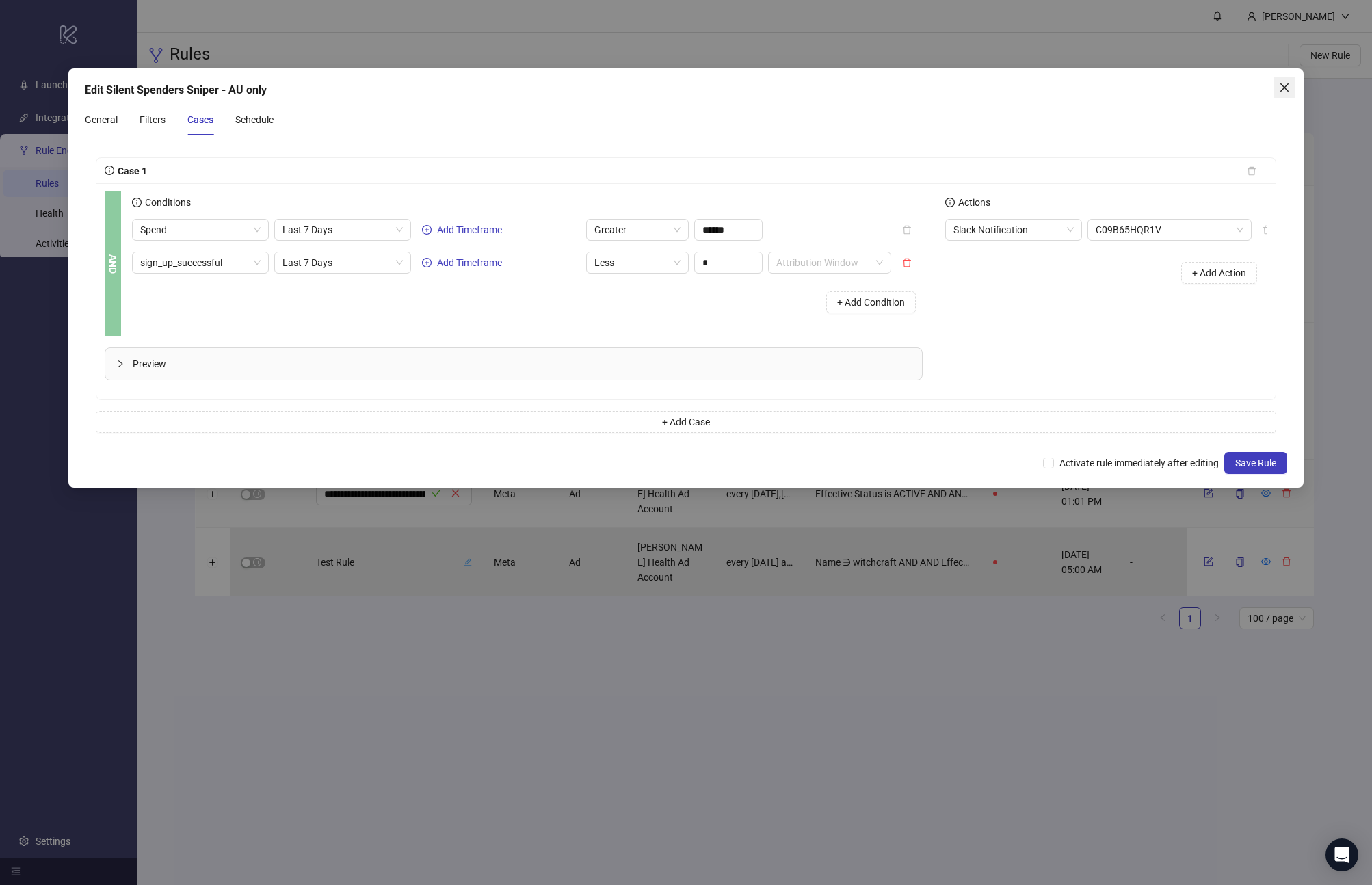
click at [1292, 90] on span "Close" at bounding box center [1285, 87] width 22 height 11
